Goal: Obtain resource: Download file/media

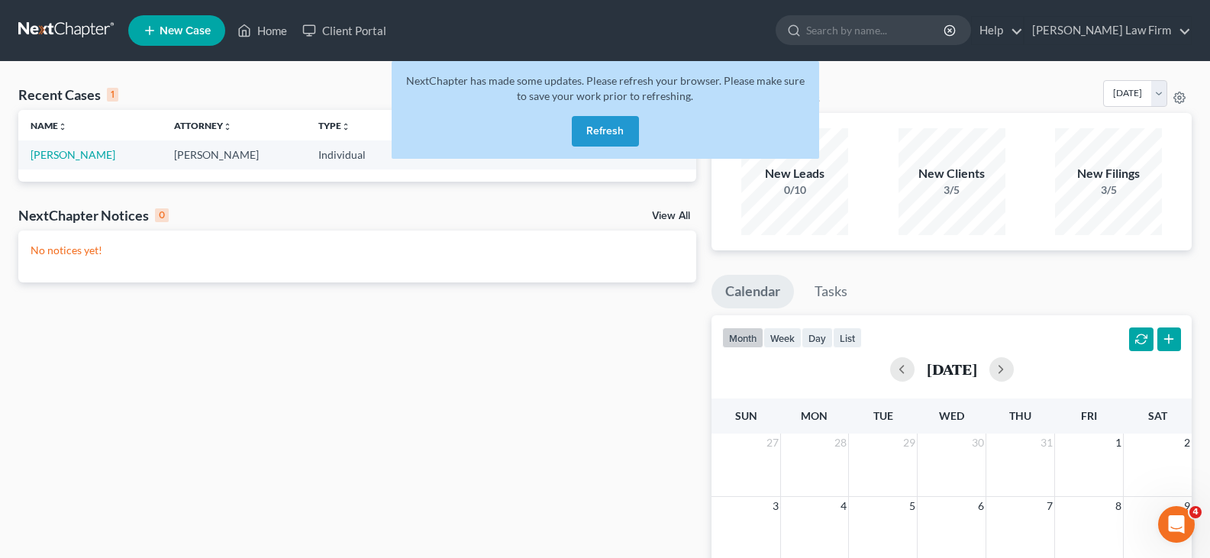
click at [589, 128] on button "Refresh" at bounding box center [605, 131] width 67 height 31
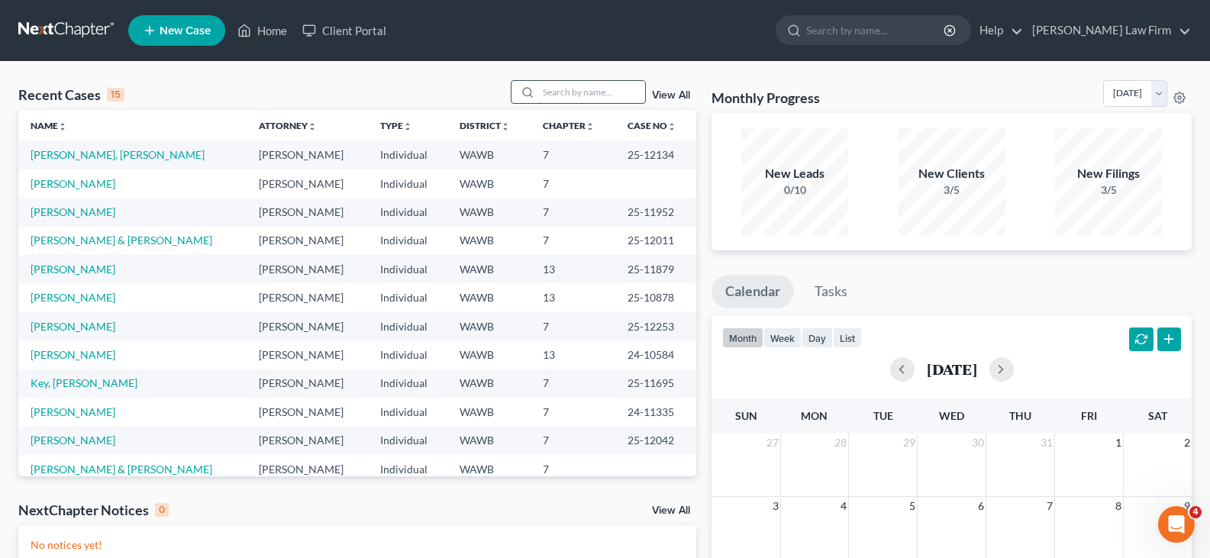
click at [579, 91] on input "search" at bounding box center [591, 92] width 107 height 22
type input "rush"
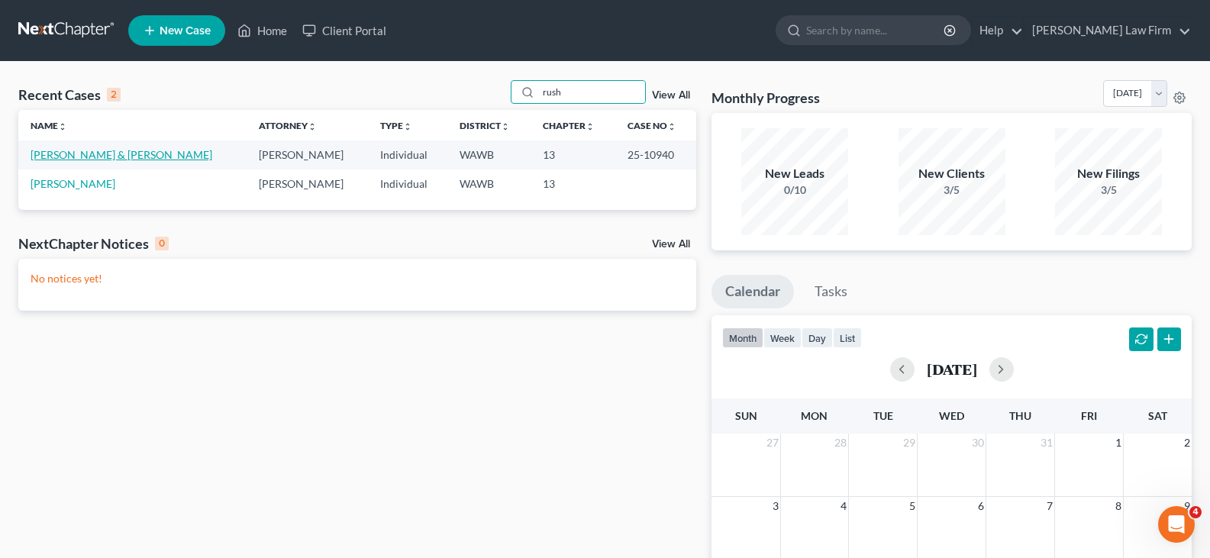
click at [111, 160] on link "[PERSON_NAME] & [PERSON_NAME]" at bounding box center [122, 154] width 182 height 13
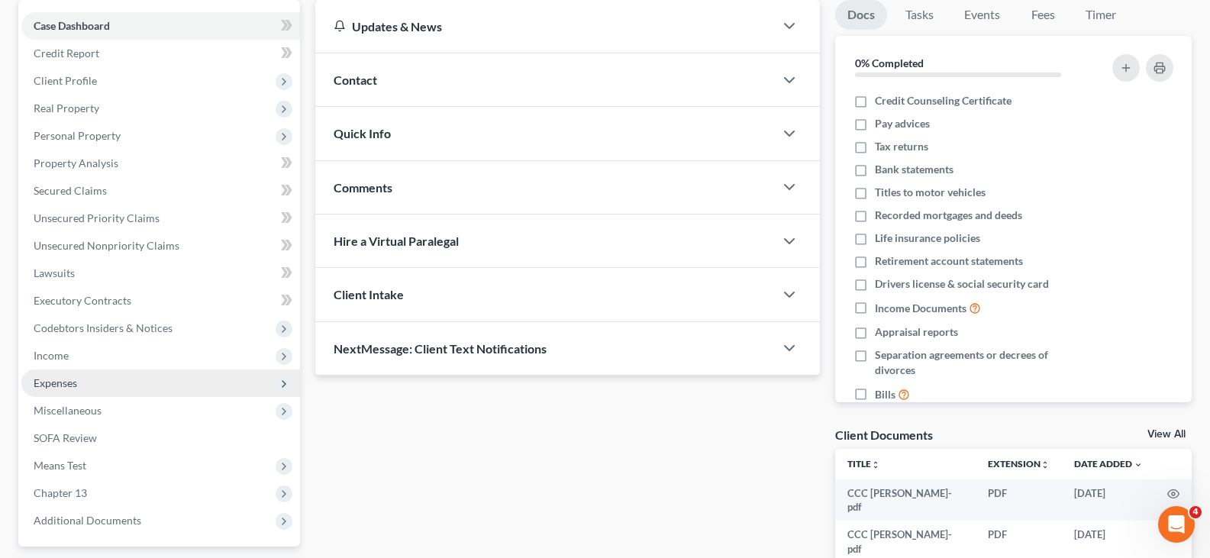
scroll to position [153, 0]
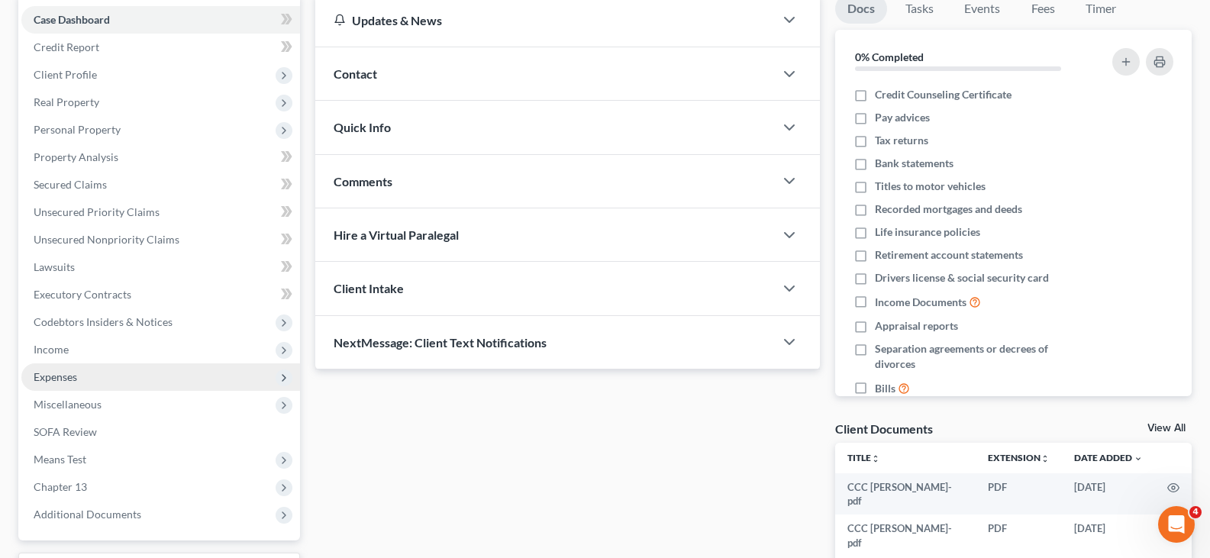
click at [83, 375] on span "Expenses" at bounding box center [160, 376] width 279 height 27
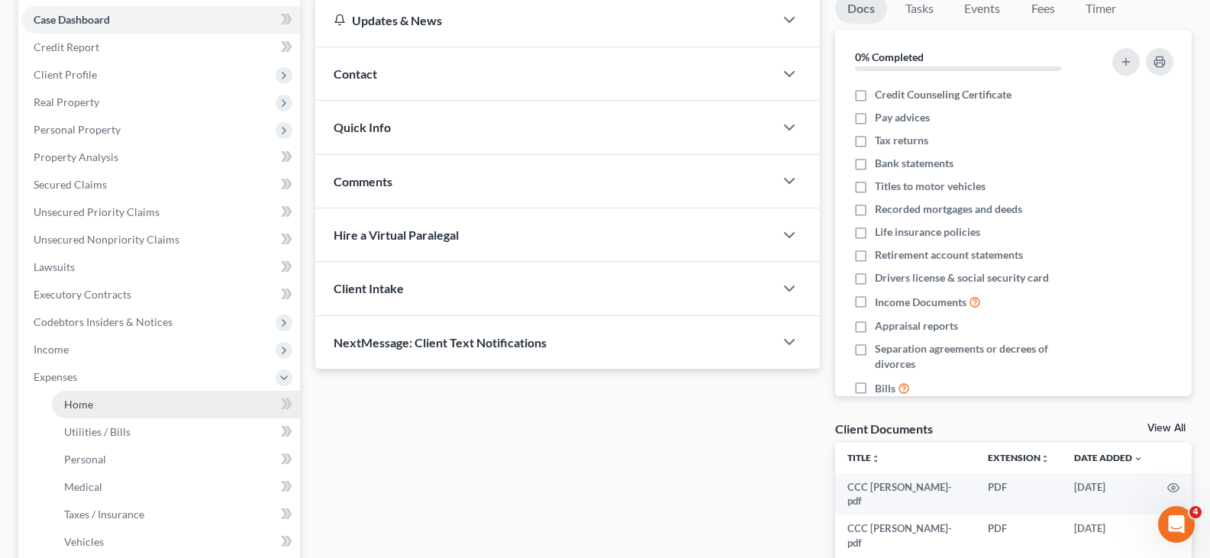
click at [111, 409] on link "Home" at bounding box center [176, 404] width 248 height 27
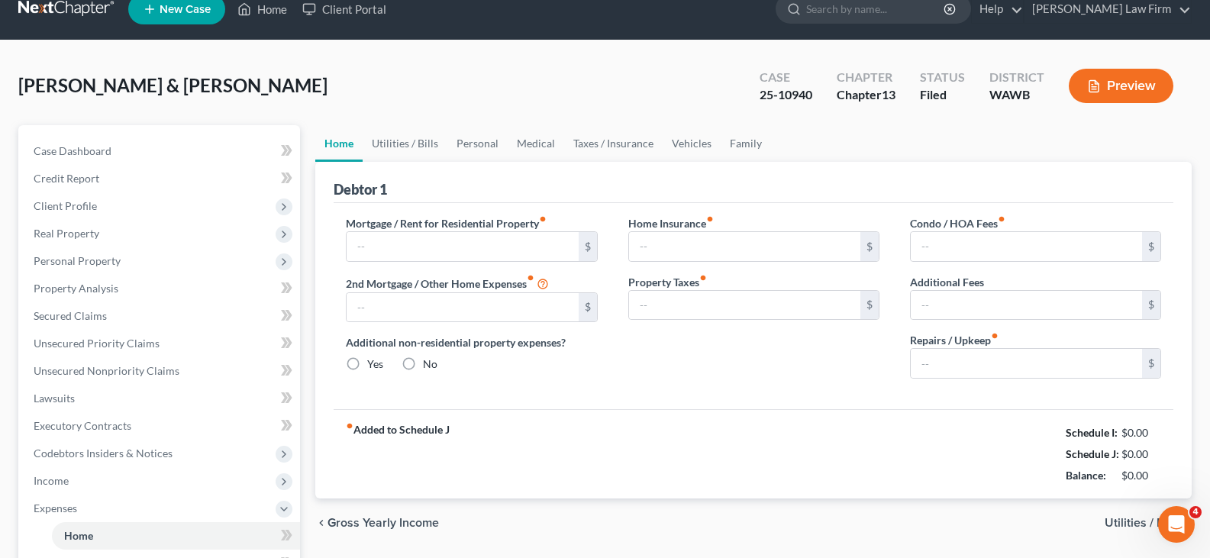
type input "2,763.34"
type input "0.00"
radio input "true"
type input "0.00"
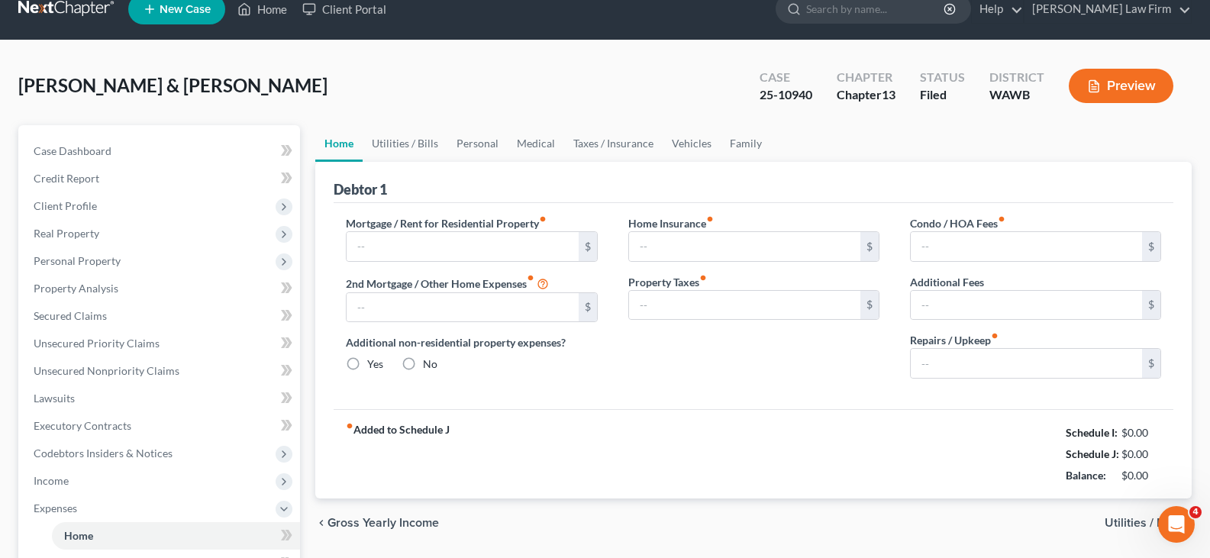
type input "0.00"
type input "250.00"
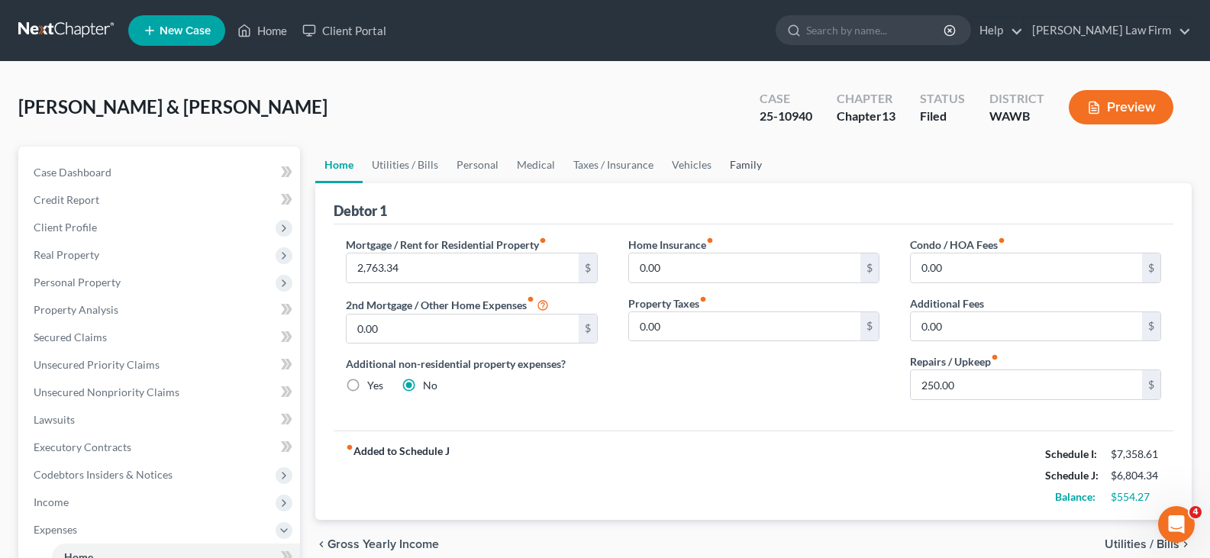
click at [748, 160] on link "Family" at bounding box center [745, 165] width 50 height 37
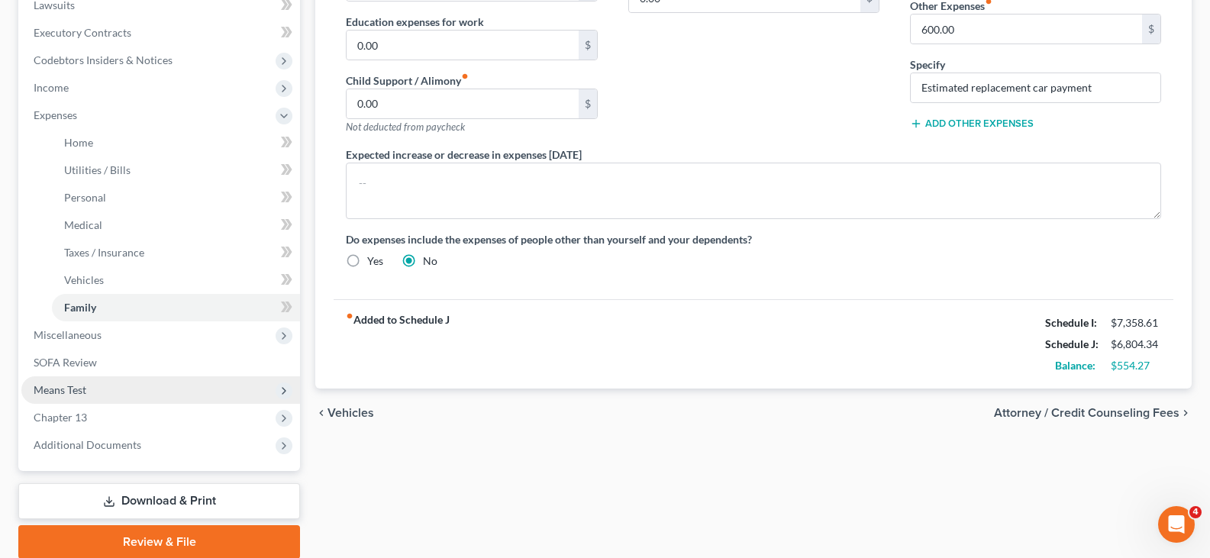
scroll to position [473, 0]
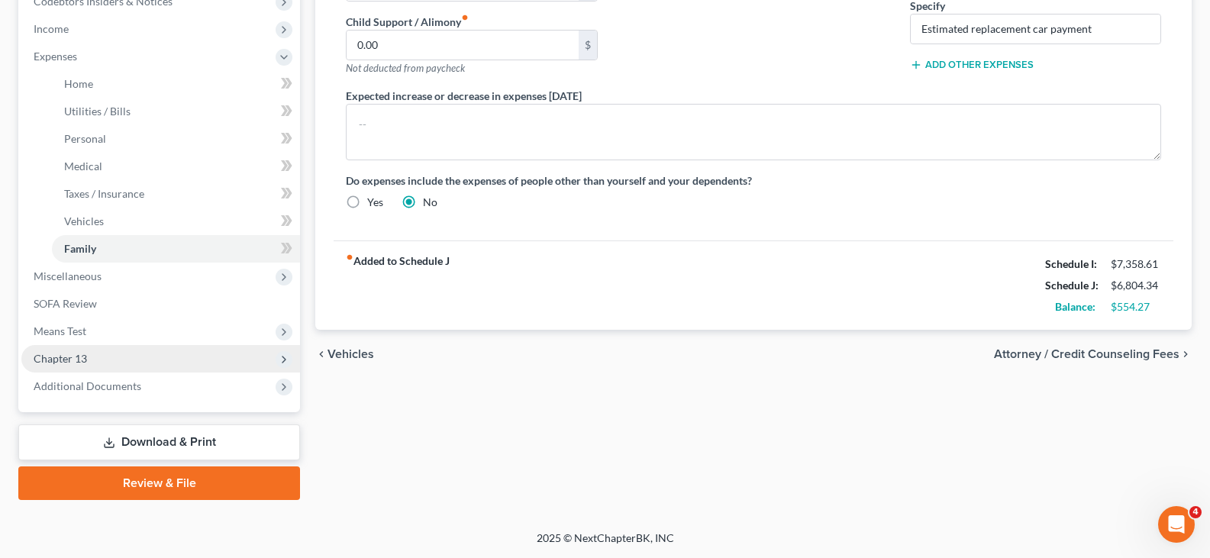
click at [112, 359] on span "Chapter 13" at bounding box center [160, 358] width 279 height 27
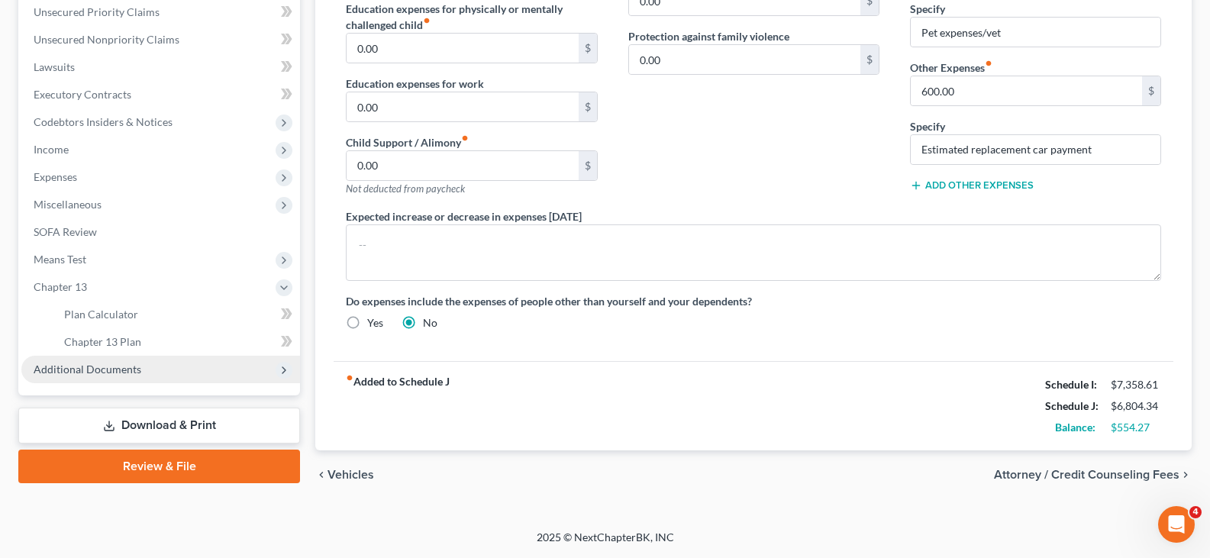
scroll to position [352, 0]
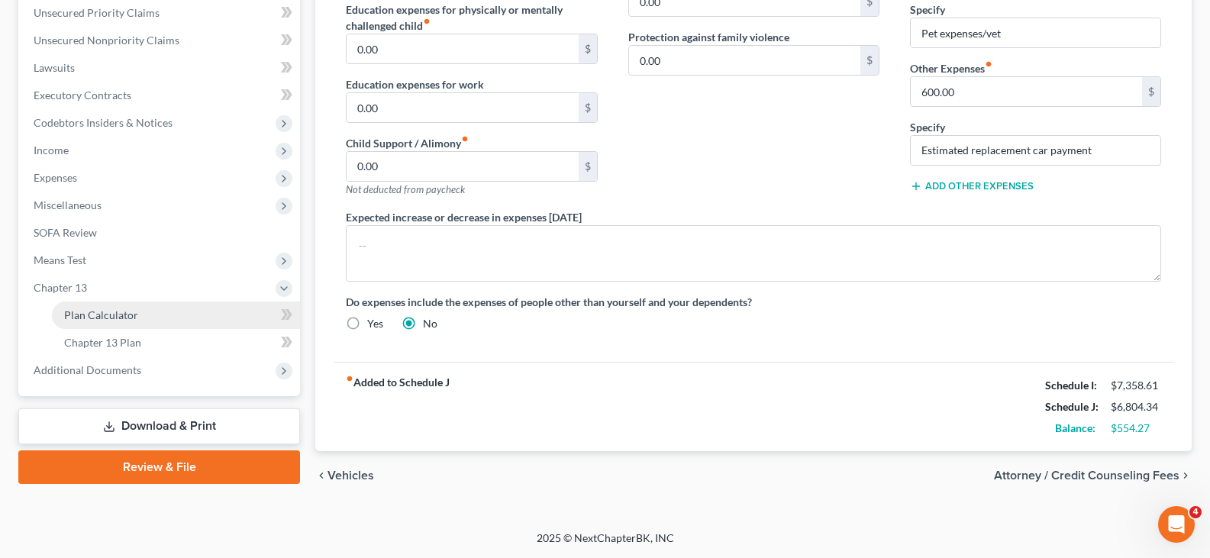
click at [121, 322] on link "Plan Calculator" at bounding box center [176, 314] width 248 height 27
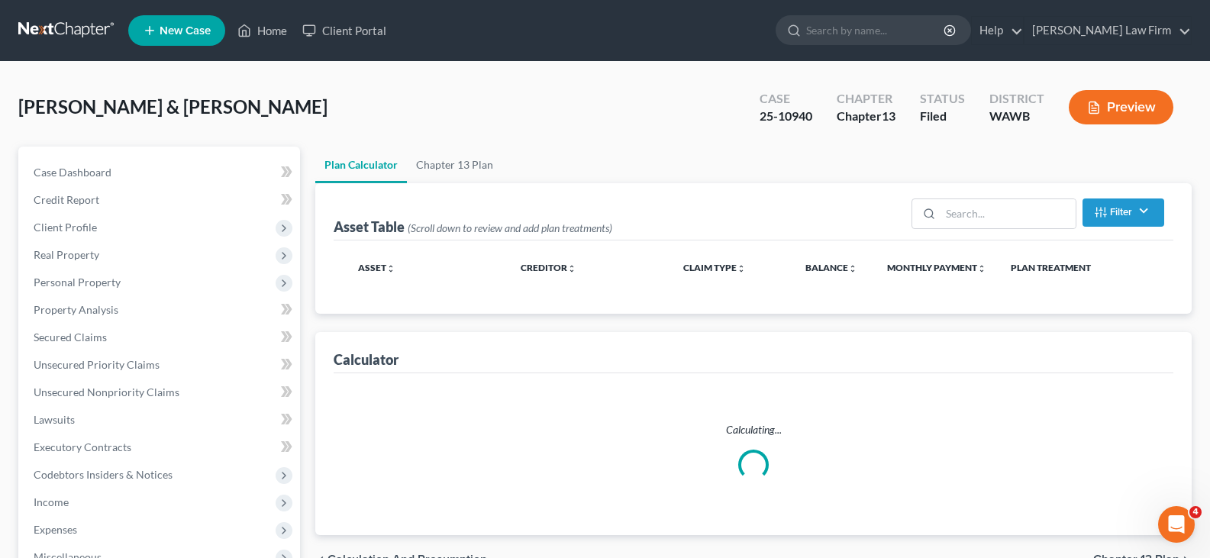
select select "59"
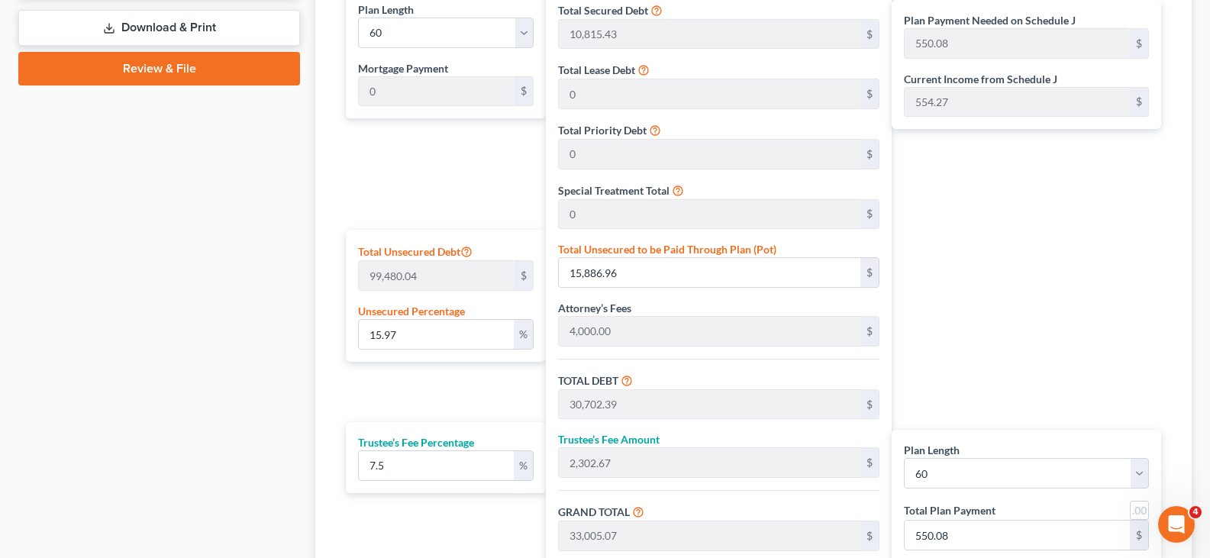
scroll to position [785, 0]
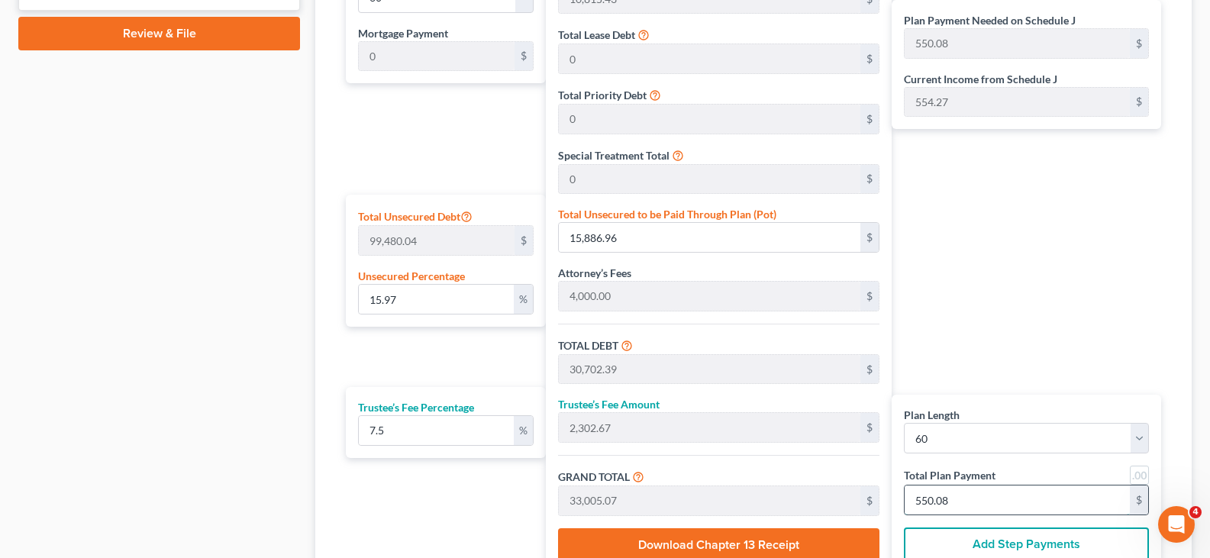
click at [965, 498] on input "550.08" at bounding box center [1016, 499] width 225 height 29
type input "0"
type input "279.06"
type input "20.93"
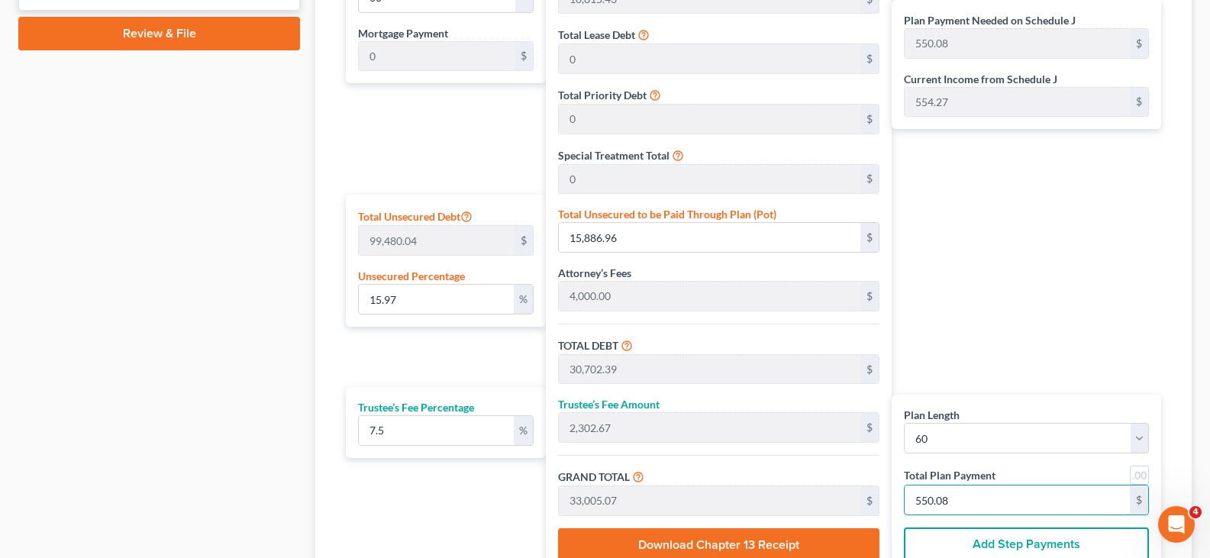
type input "300.00"
type input "5"
type input "3,069.76"
type input "230.23"
type input "3,300.00"
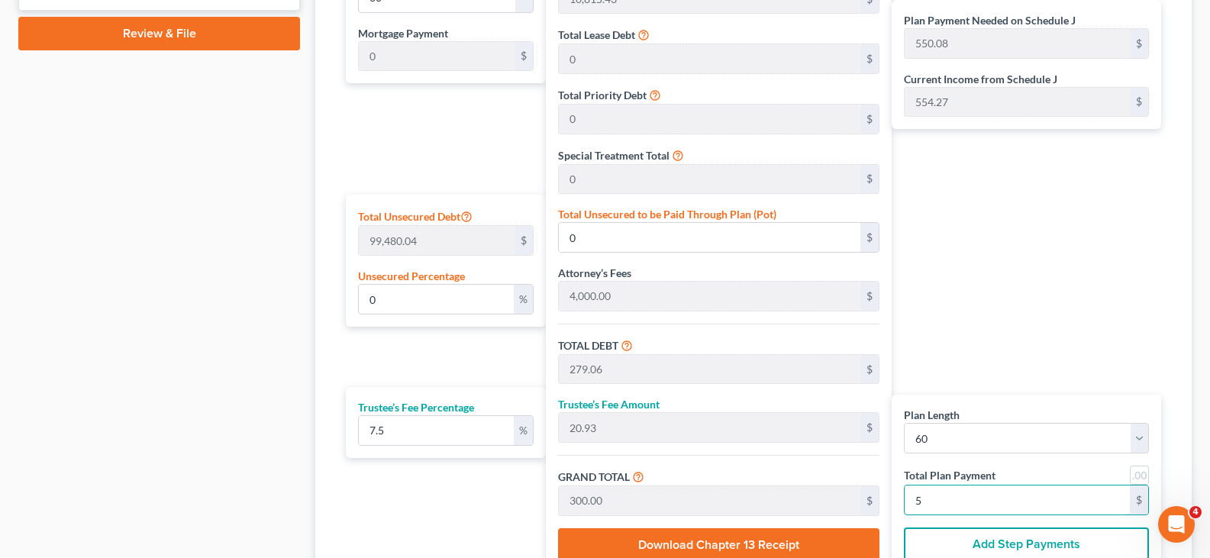
type input "55"
type input "16.08"
type input "15,993.87"
type input "30,809.30"
type input "2,310.69"
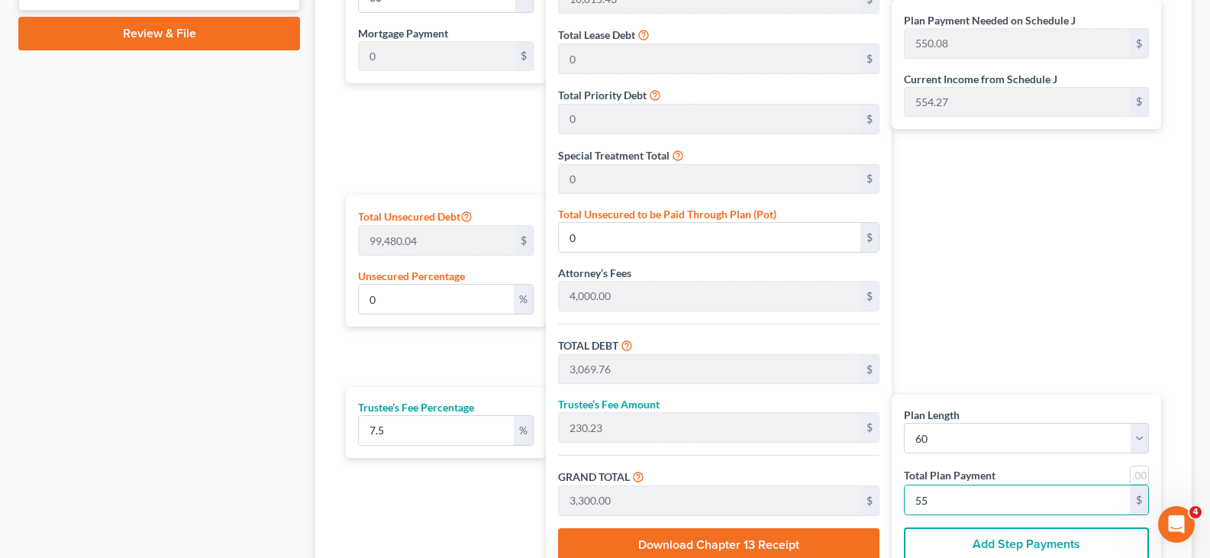
type input "33,120.00"
type input "552.00"
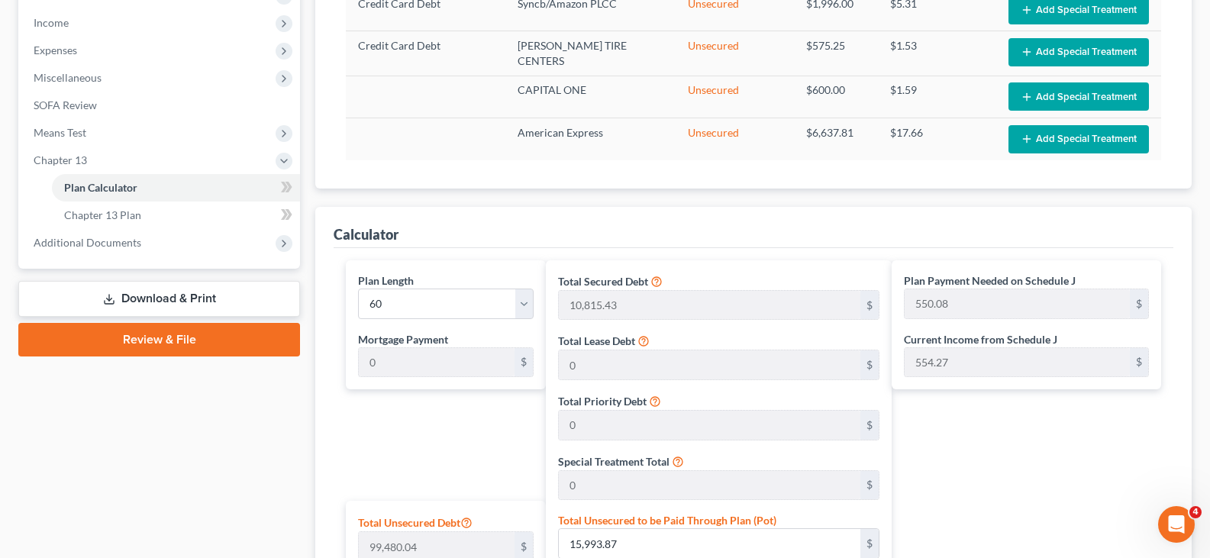
scroll to position [480, 0]
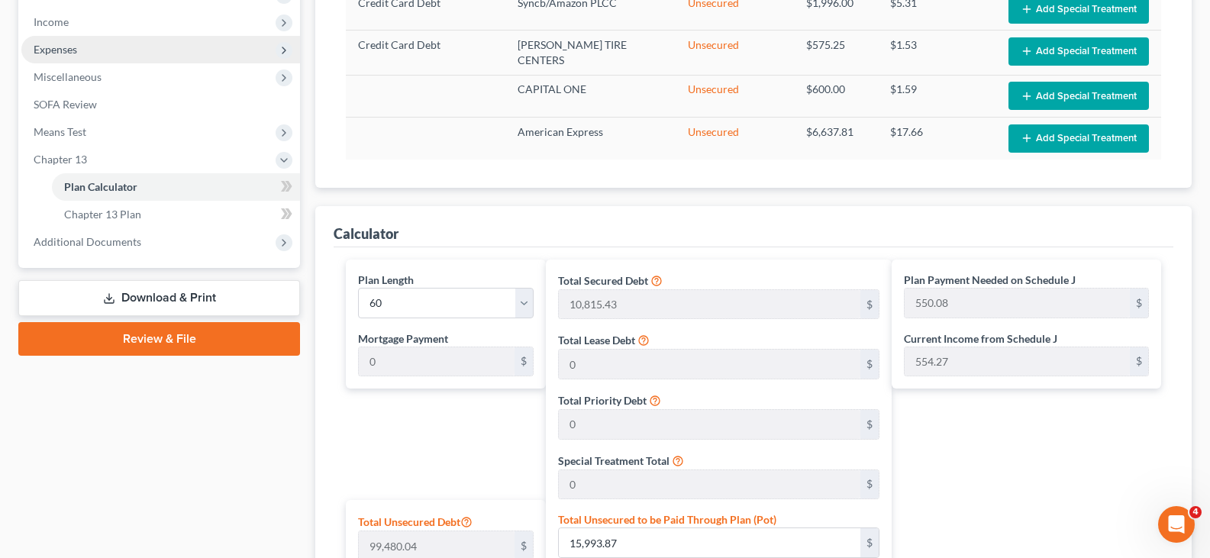
click at [126, 55] on span "Expenses" at bounding box center [160, 49] width 279 height 27
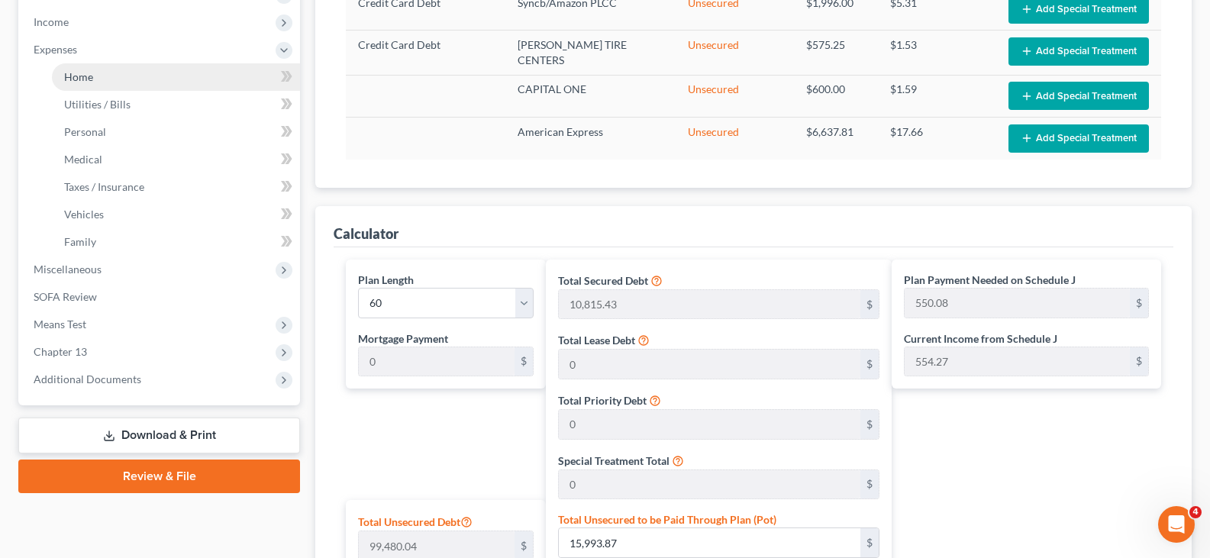
click at [132, 80] on link "Home" at bounding box center [176, 76] width 248 height 27
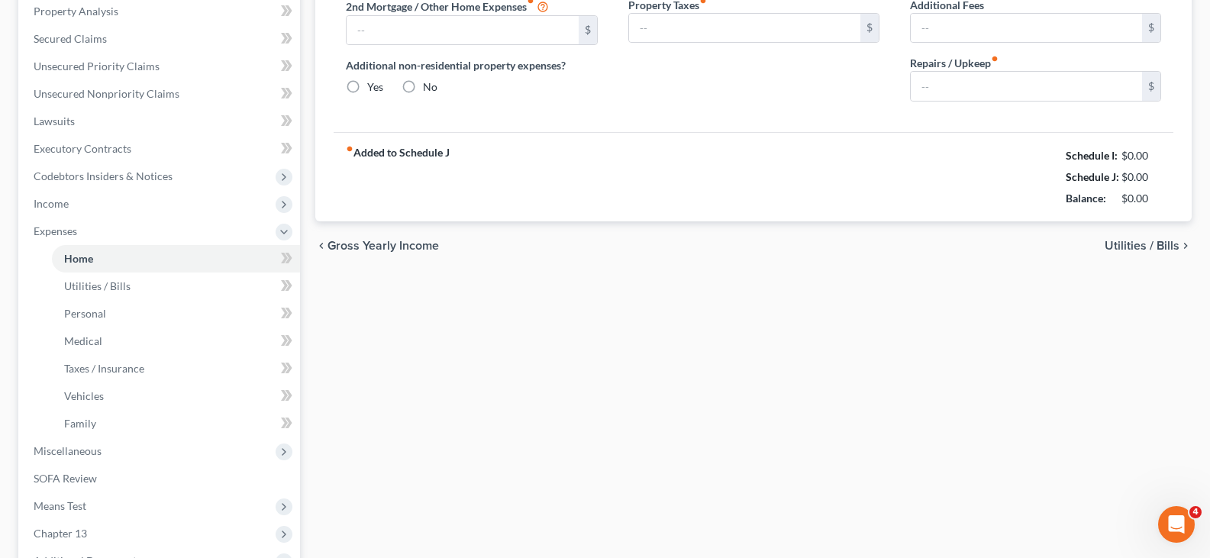
type input "2,763.34"
type input "0.00"
radio input "true"
type input "0.00"
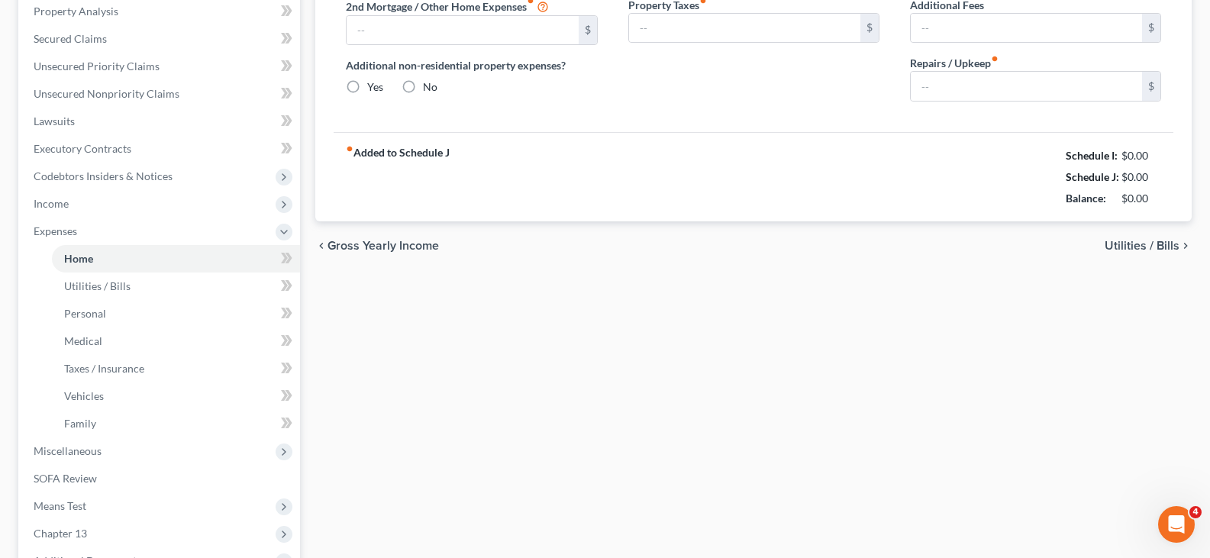
type input "0.00"
type input "250.00"
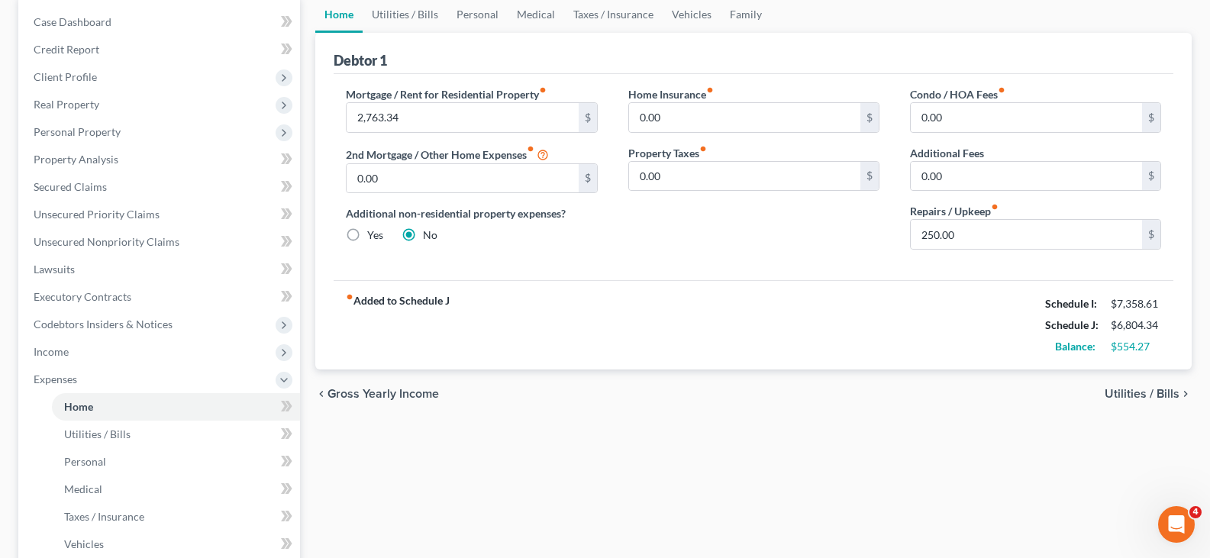
scroll to position [153, 0]
click at [430, 18] on link "Utilities / Bills" at bounding box center [405, 12] width 85 height 37
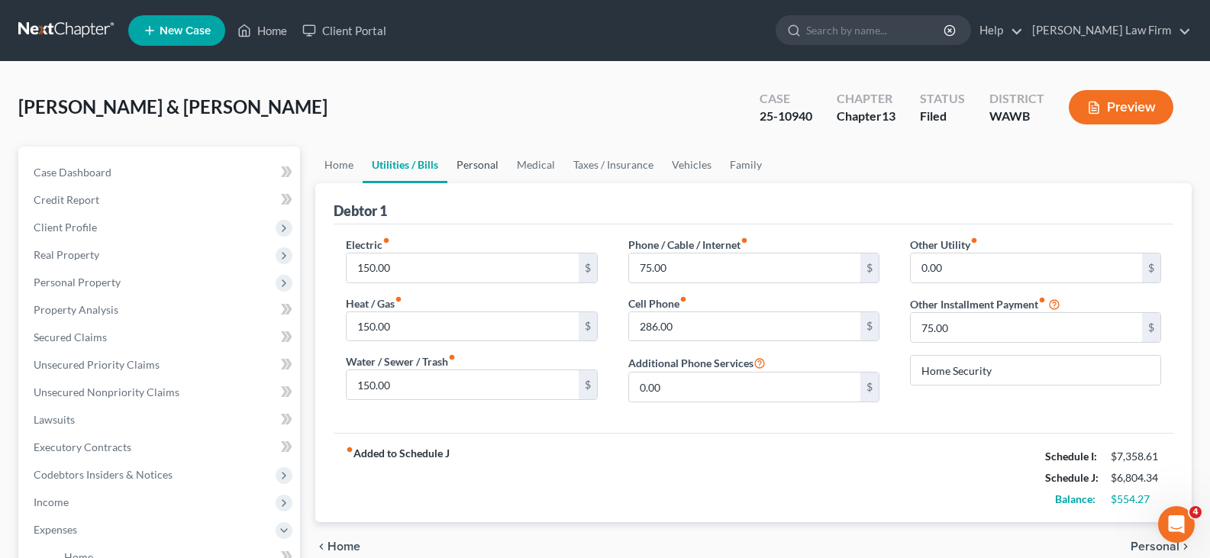
click at [481, 169] on link "Personal" at bounding box center [477, 165] width 60 height 37
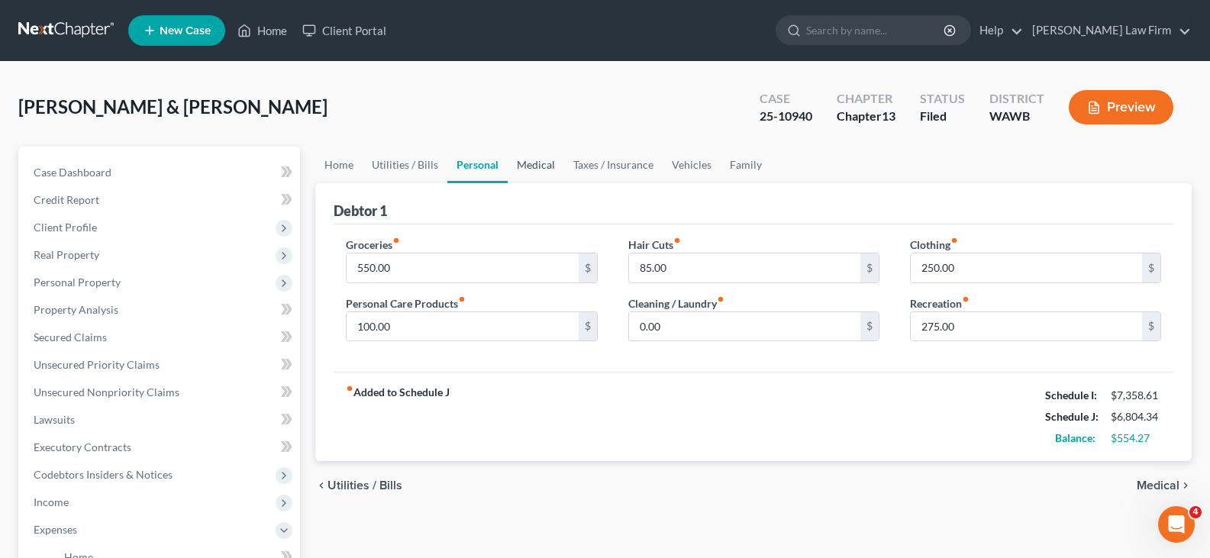
click at [543, 166] on link "Medical" at bounding box center [536, 165] width 56 height 37
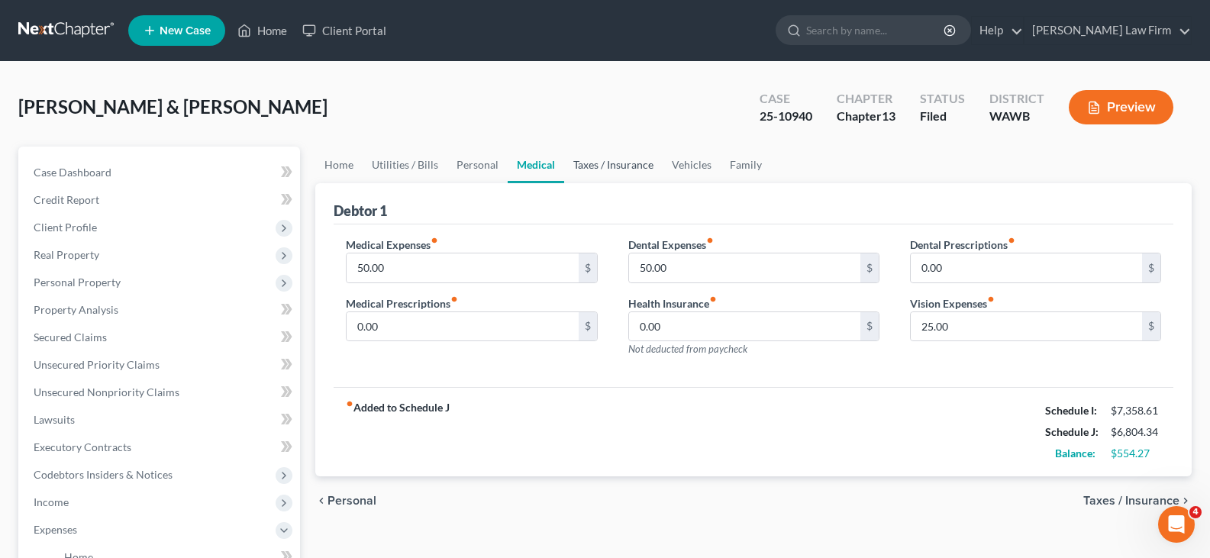
click at [607, 163] on link "Taxes / Insurance" at bounding box center [613, 165] width 98 height 37
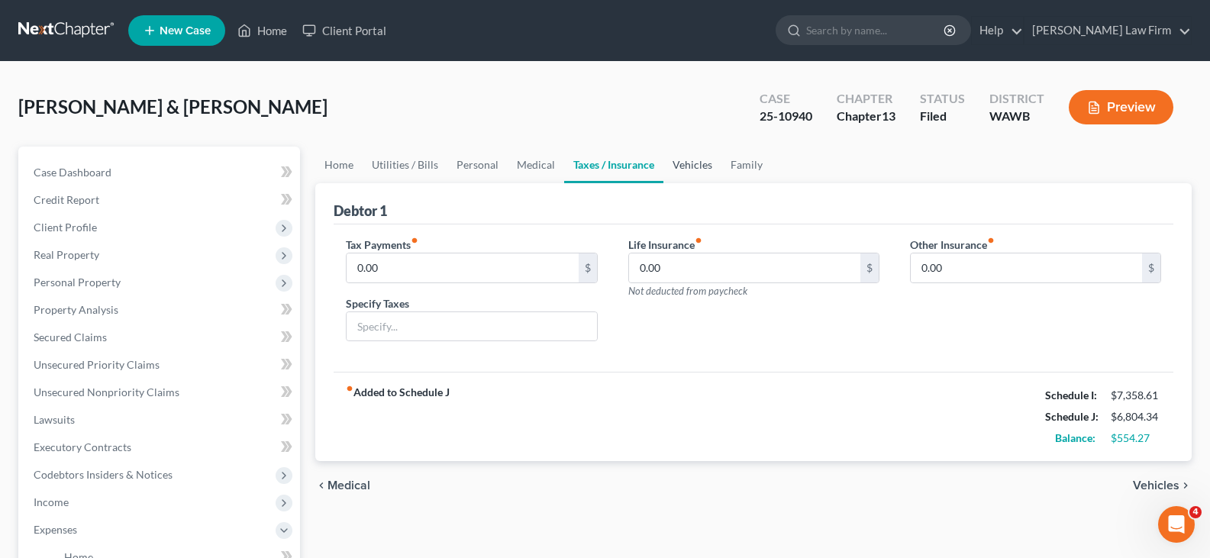
click at [665, 163] on link "Vehicles" at bounding box center [692, 165] width 58 height 37
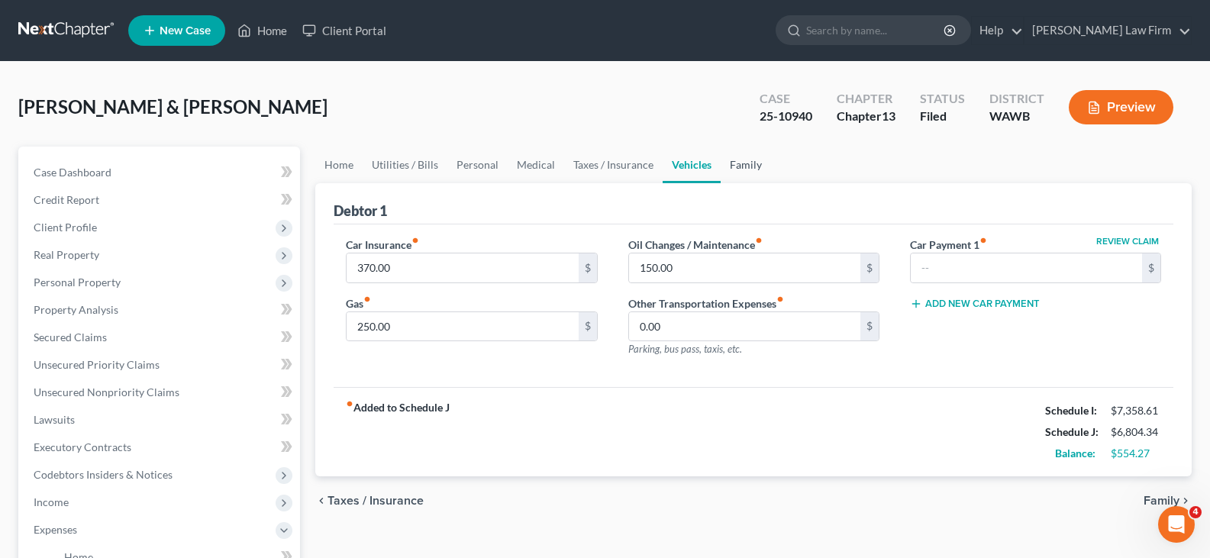
click at [742, 168] on link "Family" at bounding box center [745, 165] width 50 height 37
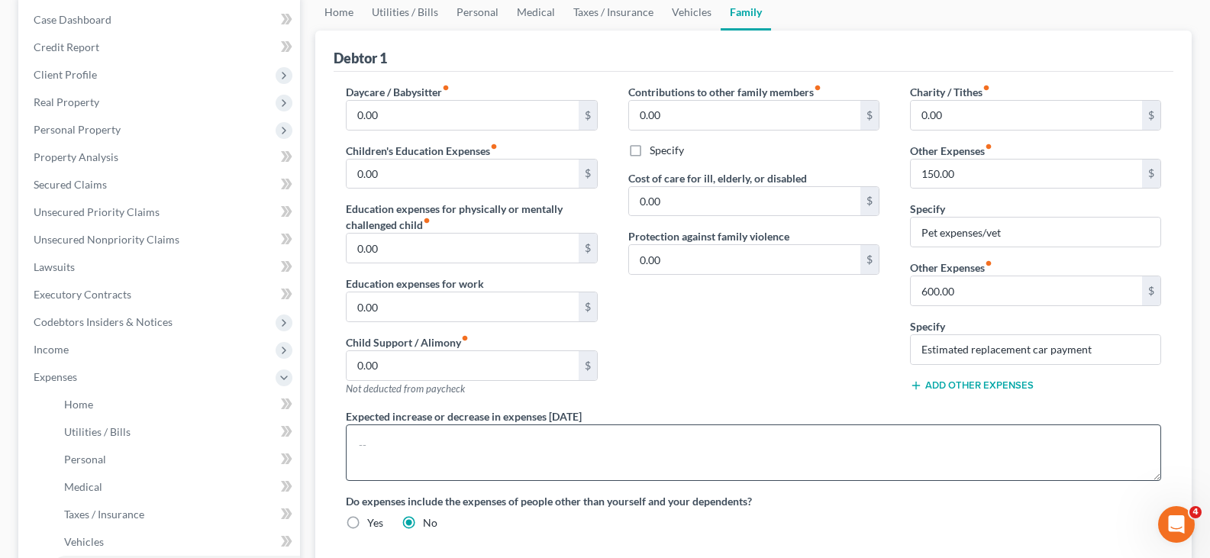
scroll to position [473, 0]
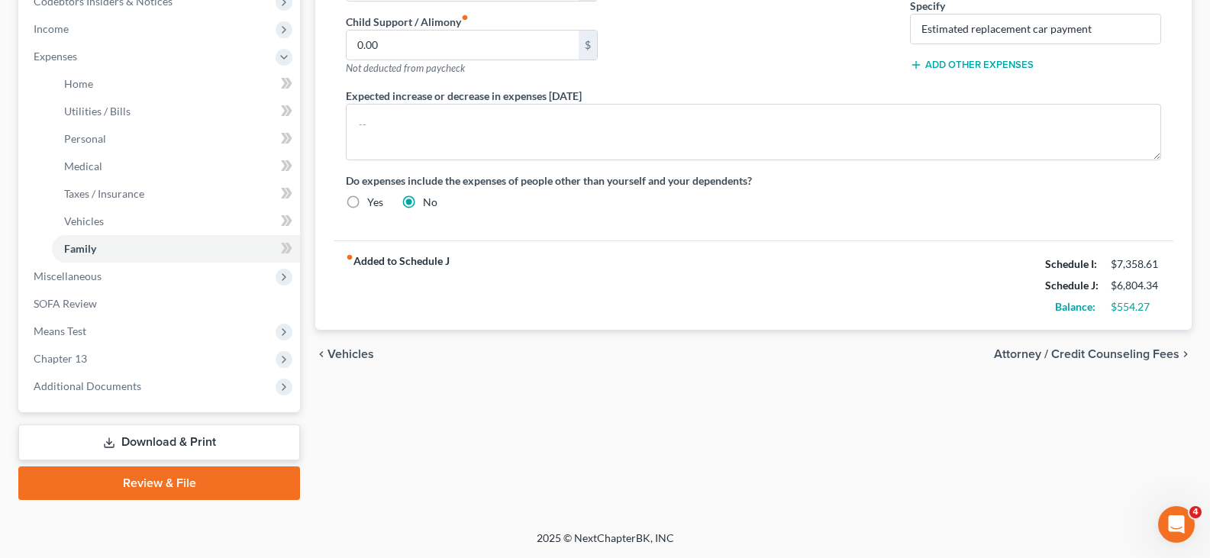
click at [234, 426] on link "Download & Print" at bounding box center [159, 442] width 282 height 36
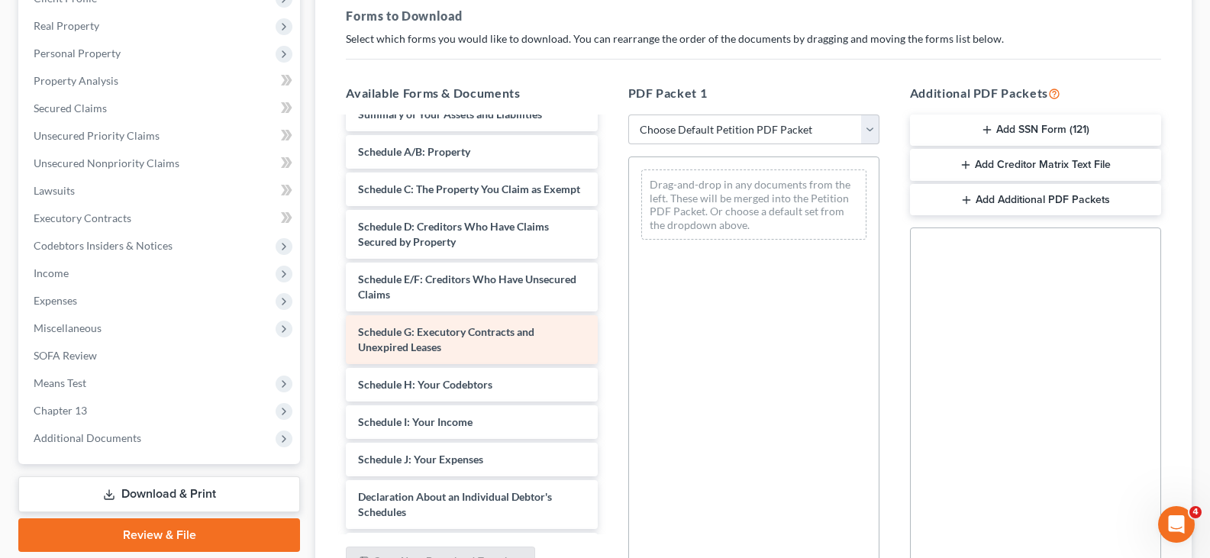
scroll to position [153, 0]
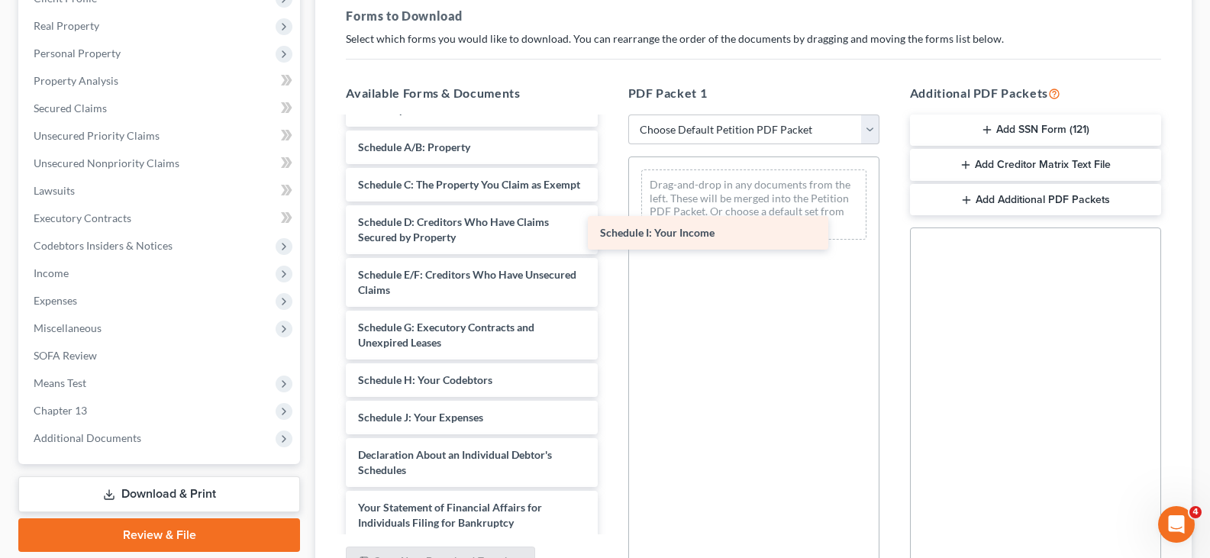
drag, startPoint x: 469, startPoint y: 429, endPoint x: 761, endPoint y: 189, distance: 377.4
click at [609, 189] on div "Schedule I: Your Income CCC [PERSON_NAME]-pdf CCC [PERSON_NAME]-pdf Voluntary P…" at bounding box center [472, 388] width 276 height 844
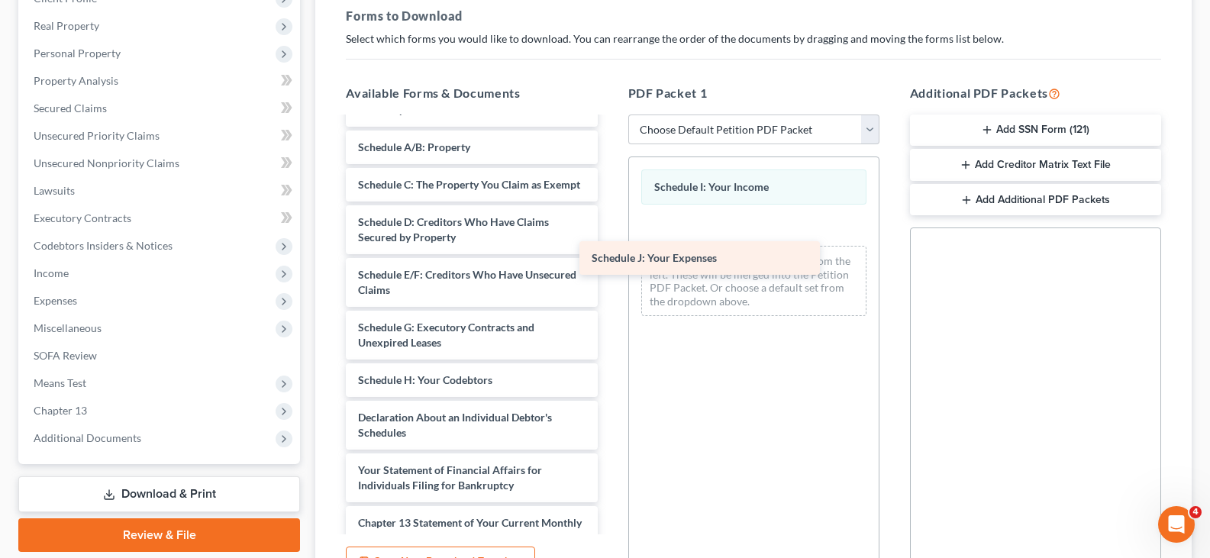
drag, startPoint x: 483, startPoint y: 440, endPoint x: 757, endPoint y: 234, distance: 342.8
click at [609, 237] on div "Schedule J: Your Expenses CCC [PERSON_NAME]-pdf CCC [PERSON_NAME]-pdf Voluntary…" at bounding box center [472, 369] width 276 height 807
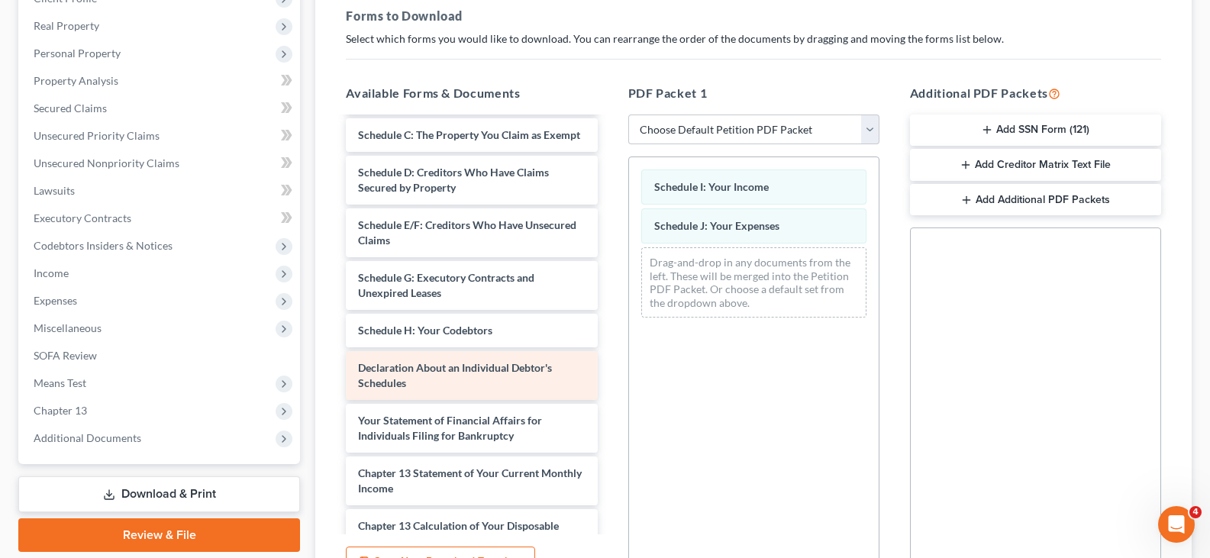
scroll to position [229, 0]
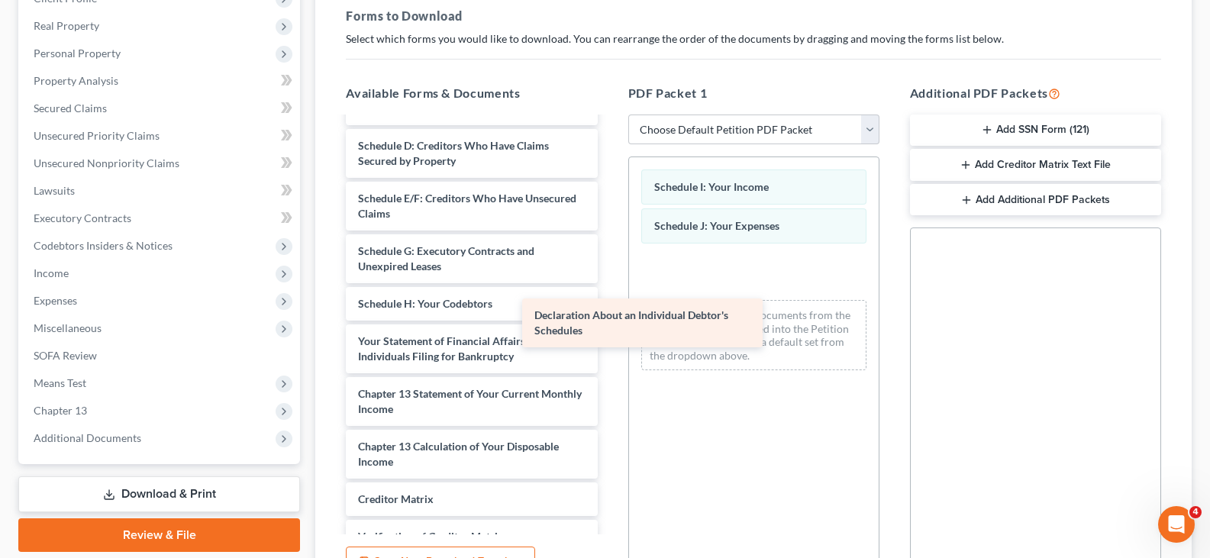
drag, startPoint x: 473, startPoint y: 360, endPoint x: 730, endPoint y: 277, distance: 270.3
click at [609, 277] on div "Declaration About an Individual Debtor's Schedules CCC [PERSON_NAME]-pdf CCC [P…" at bounding box center [472, 266] width 276 height 754
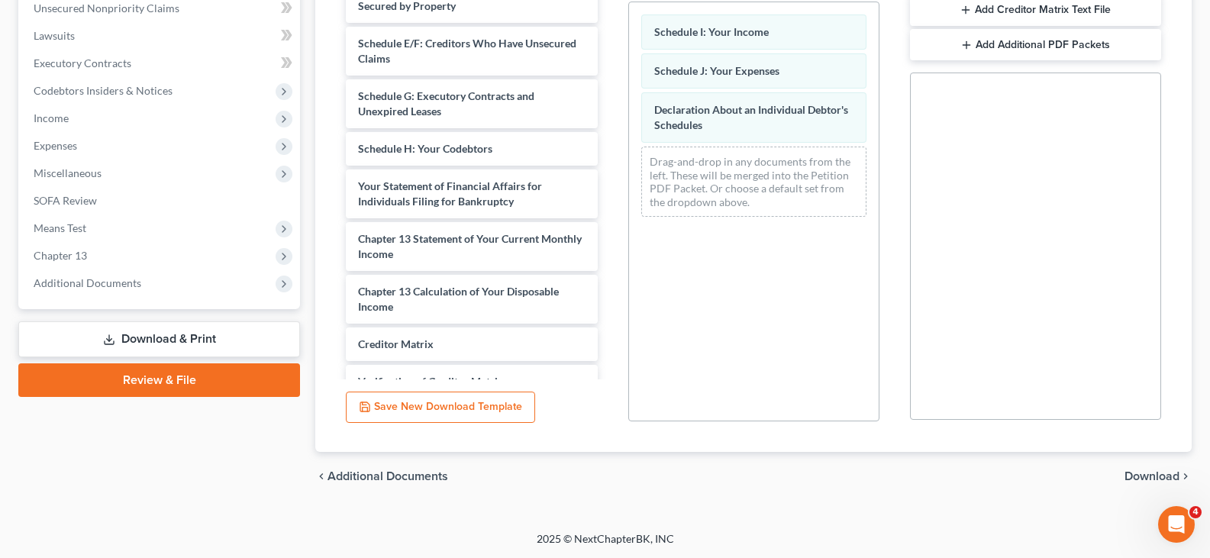
scroll to position [385, 0]
click at [1158, 467] on div "chevron_left Additional Documents Download chevron_right" at bounding box center [753, 475] width 876 height 49
click at [1157, 473] on span "Download" at bounding box center [1151, 475] width 55 height 12
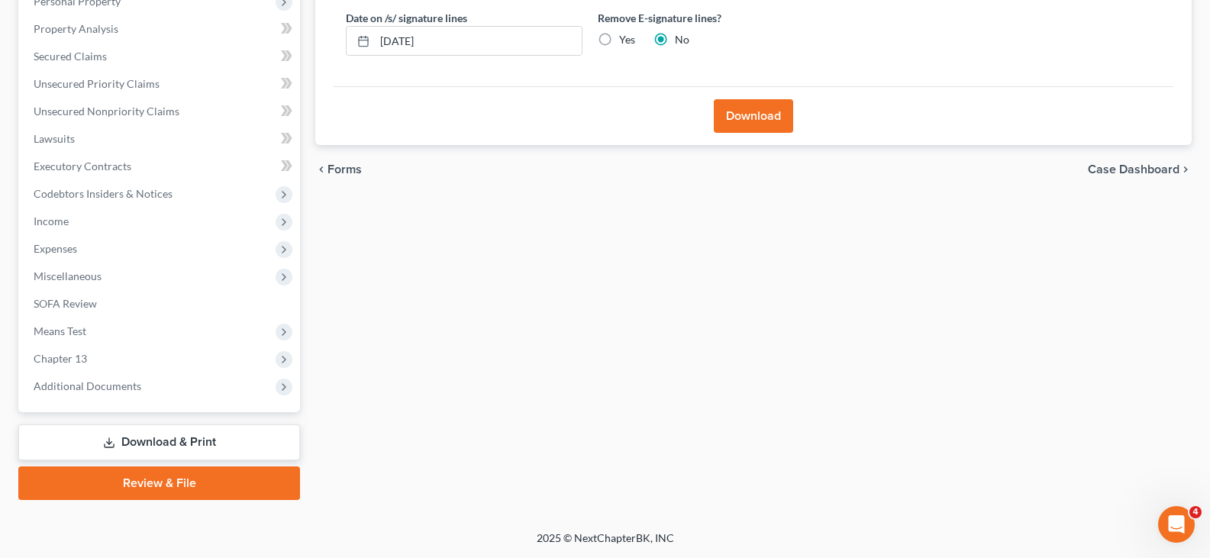
click at [753, 110] on button "Download" at bounding box center [753, 116] width 79 height 34
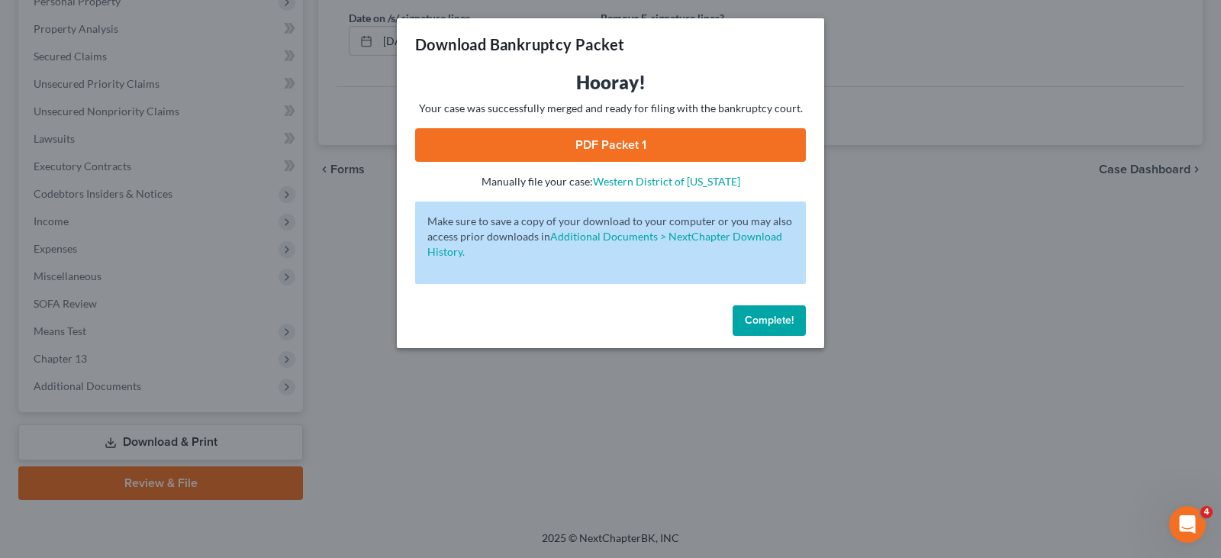
click at [746, 140] on link "PDF Packet 1" at bounding box center [610, 145] width 391 height 34
click at [772, 314] on span "Complete!" at bounding box center [769, 320] width 49 height 13
